Goal: Task Accomplishment & Management: Complete application form

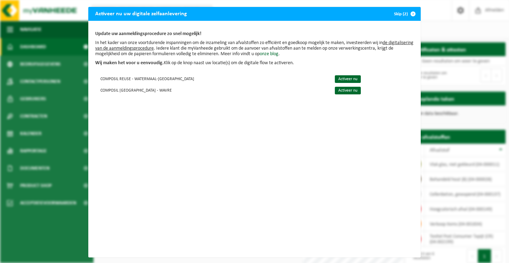
click at [409, 14] on span "button" at bounding box center [413, 14] width 14 height 14
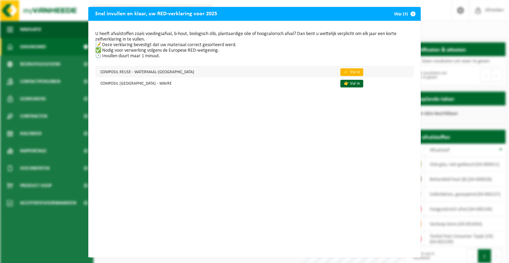
click at [346, 71] on link "👉 Vul in" at bounding box center [351, 72] width 23 height 8
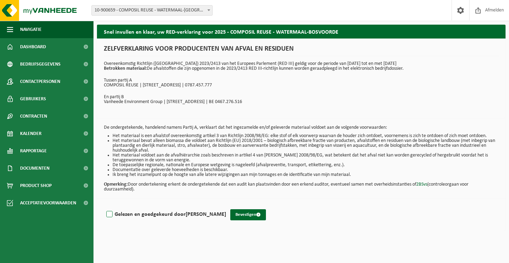
click at [121, 214] on label "Gelezen en goedgekeurd door LOUIS WUESTENBERGHS" at bounding box center [165, 214] width 121 height 10
click at [226, 205] on input "Gelezen en goedgekeurd door LOUIS WUESTENBERGHS" at bounding box center [226, 205] width 0 height 0
checkbox input "true"
click at [259, 217] on button "Bevestigen" at bounding box center [248, 214] width 36 height 11
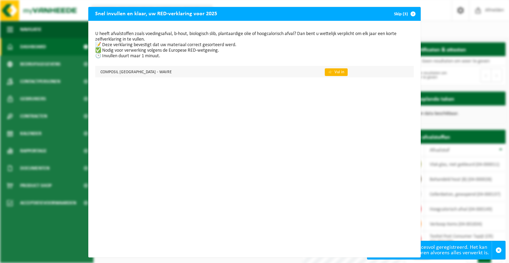
click at [325, 71] on link "👉 Vul in" at bounding box center [336, 72] width 23 height 8
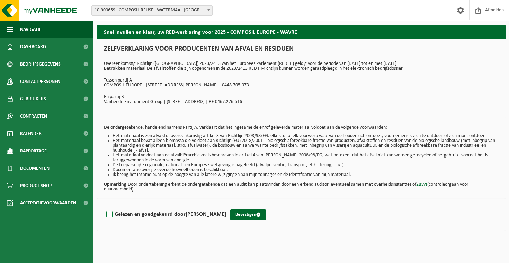
click at [129, 213] on label "Gelezen en goedgekeurd door [PERSON_NAME]" at bounding box center [165, 214] width 121 height 10
click at [226, 205] on input "Gelezen en goedgekeurd door [PERSON_NAME]" at bounding box center [226, 205] width 0 height 0
checkbox input "true"
click at [263, 214] on button "Bevestigen" at bounding box center [248, 214] width 36 height 11
